Goal: Find contact information: Find contact information

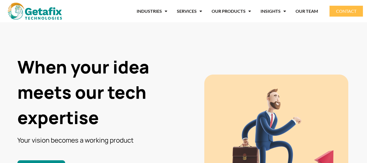
click at [341, 14] on link "CONTACT" at bounding box center [346, 11] width 33 height 11
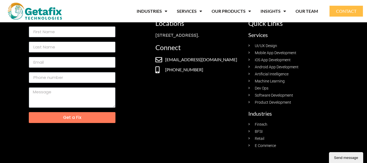
drag, startPoint x: 164, startPoint y: 67, endPoint x: 205, endPoint y: 88, distance: 46.3
click at [205, 88] on div "Locations No.88, 5th Block, Koramangala Industrial Area, First Floor, Bangalore…" at bounding box center [199, 84] width 93 height 134
copy ul "service@getafixtechnologies.com +91 900 872 6622"
